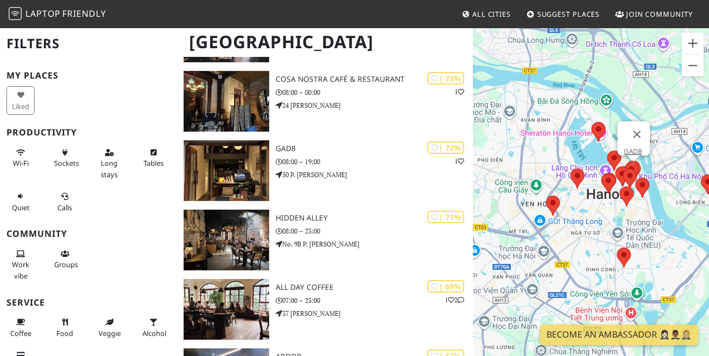
scroll to position [467, 0]
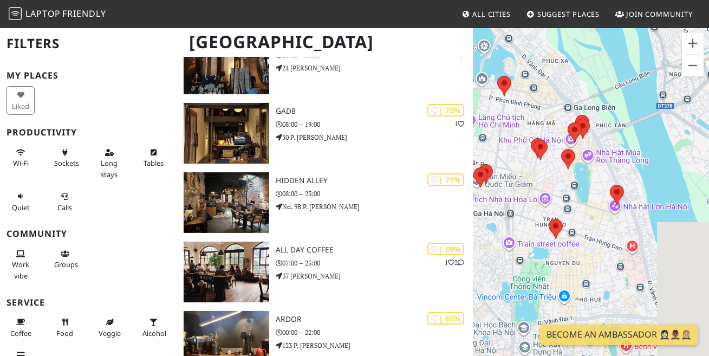
drag, startPoint x: 627, startPoint y: 241, endPoint x: 494, endPoint y: 236, distance: 133.8
click at [494, 237] on div "To navigate, press the arrow keys." at bounding box center [591, 205] width 236 height 356
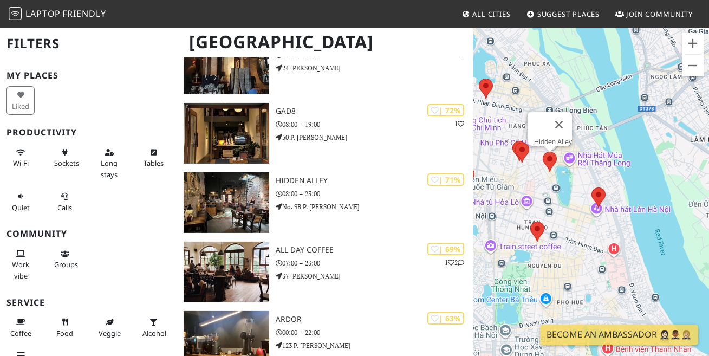
click at [542, 152] on area at bounding box center [542, 152] width 0 height 0
click at [551, 138] on link "Hidden Alley" at bounding box center [553, 142] width 38 height 8
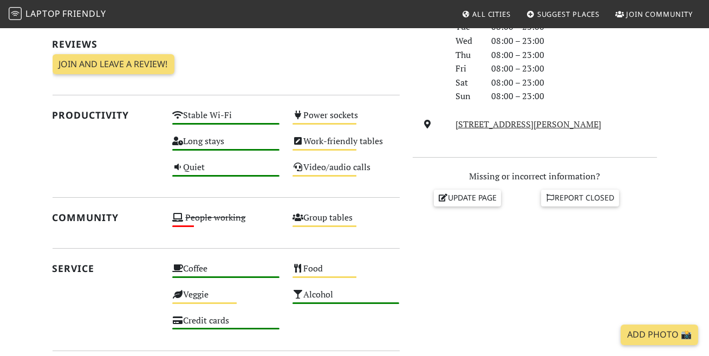
scroll to position [392, 0]
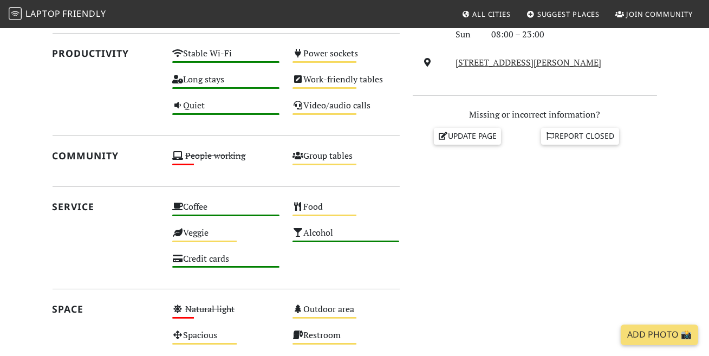
click at [520, 199] on div "Do you like working from here? Mon 08:00 – 23:00 Tue 08:00 – 23:00 Wed 08:00 – …" at bounding box center [534, 152] width 257 height 558
